Goal: Information Seeking & Learning: Find specific fact

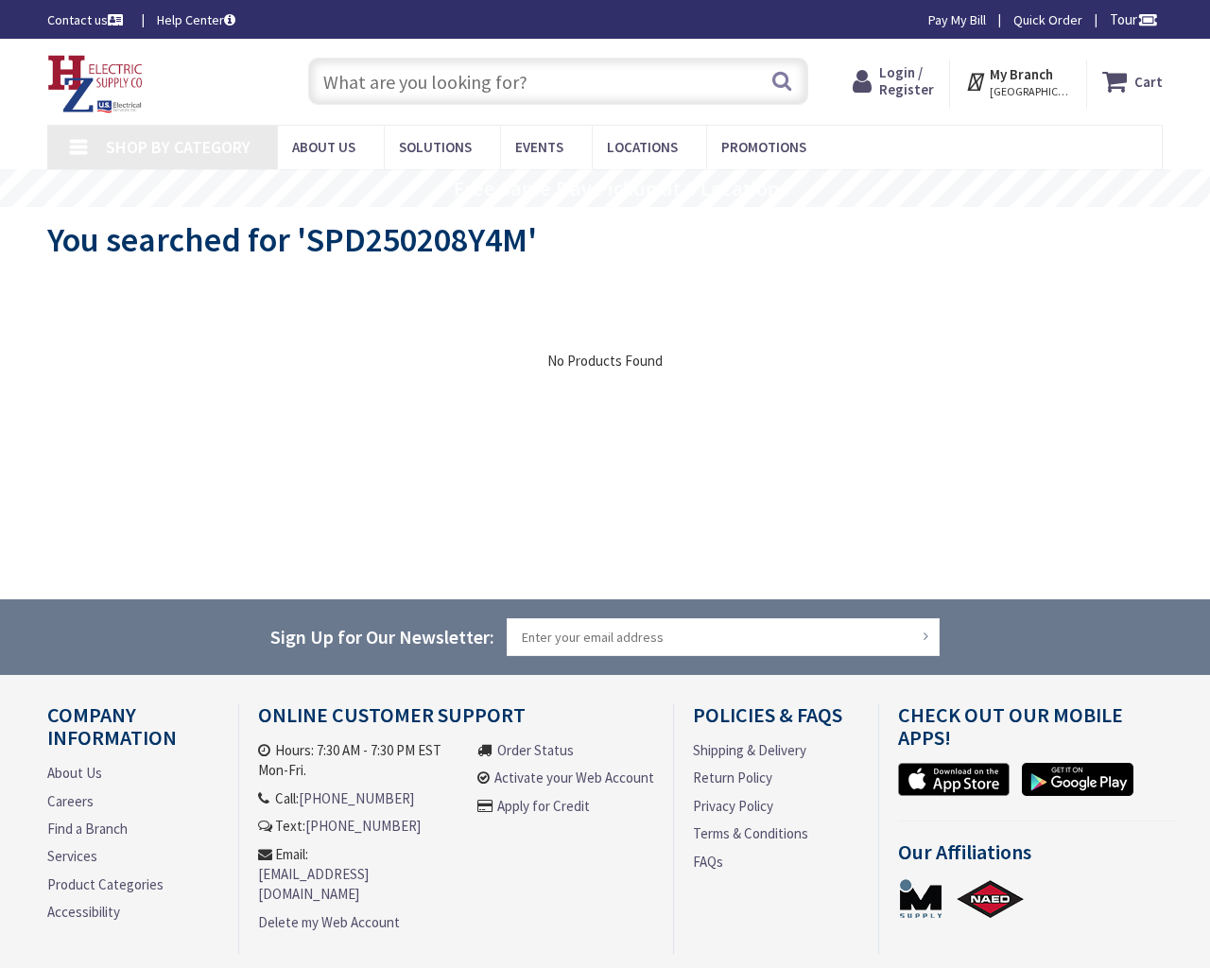
type input "Don Reile Blvd, Herkimer, NY 13350, USA"
